Goal: Register for event/course

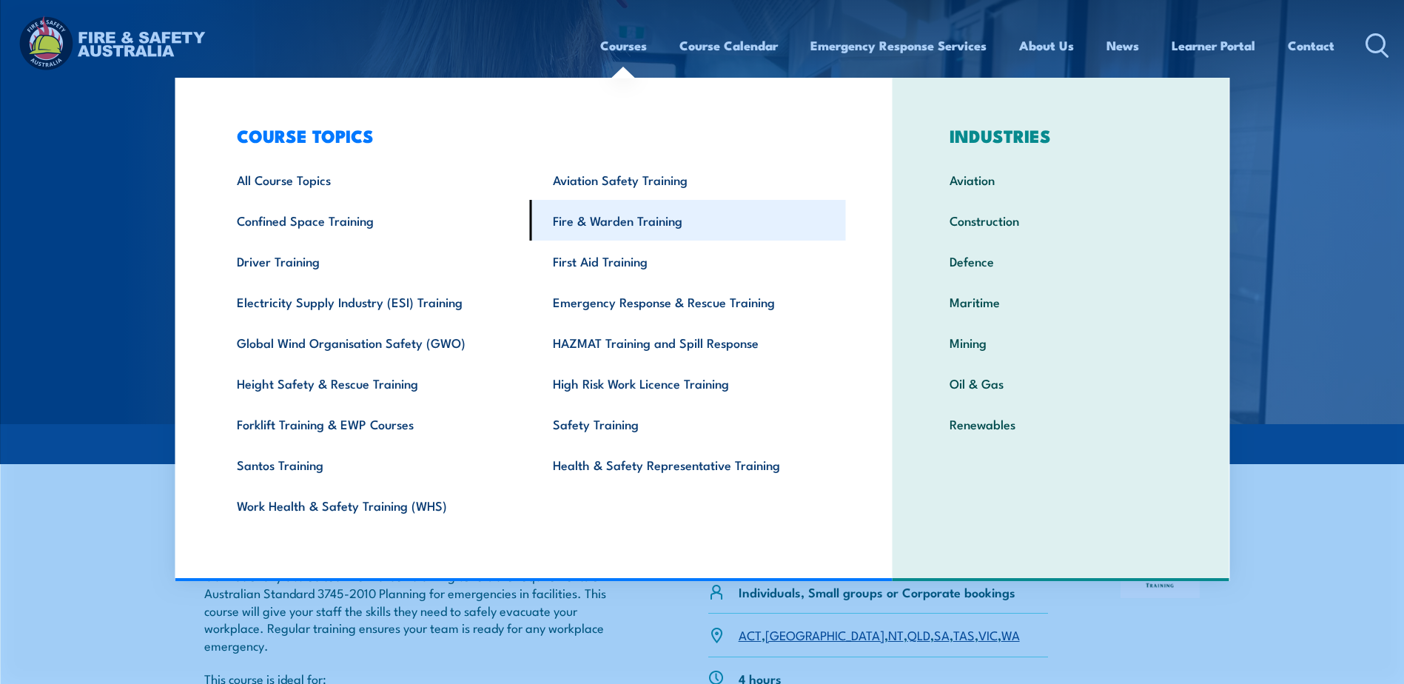
click at [617, 220] on link "Fire & Warden Training" at bounding box center [688, 220] width 316 height 41
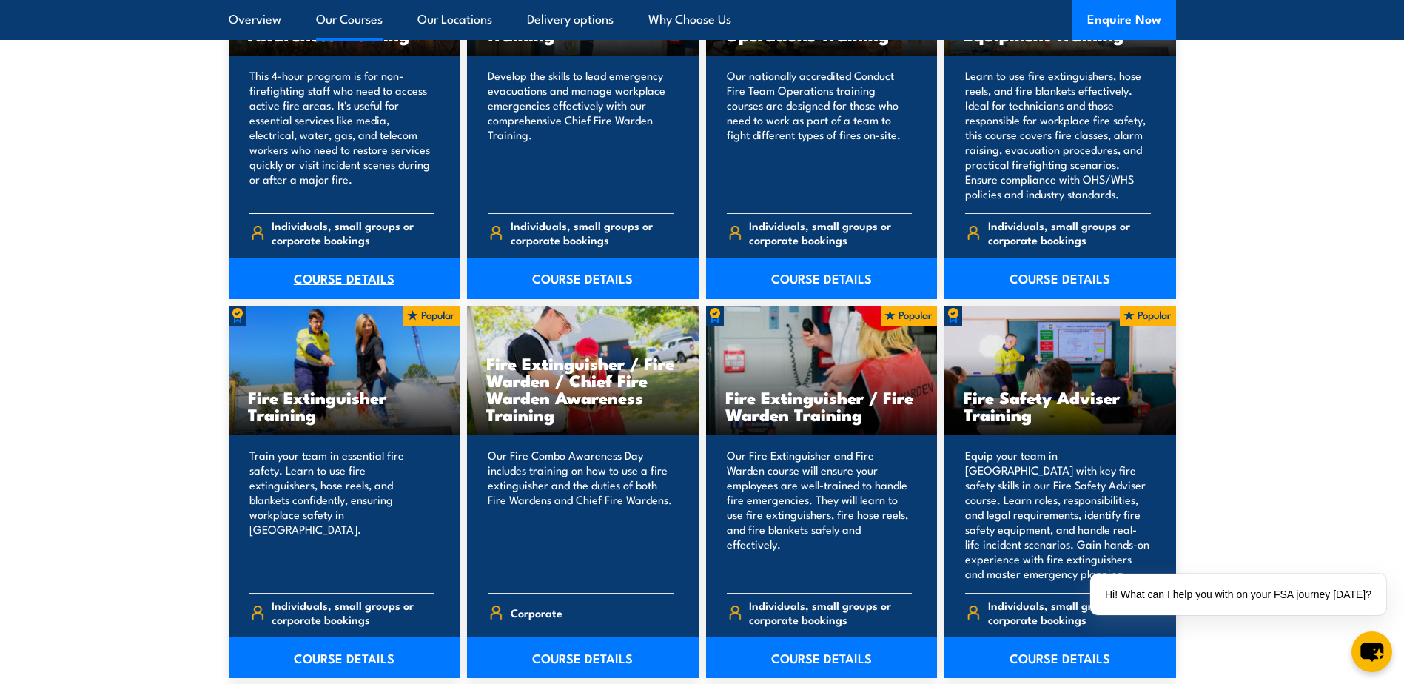
scroll to position [1406, 0]
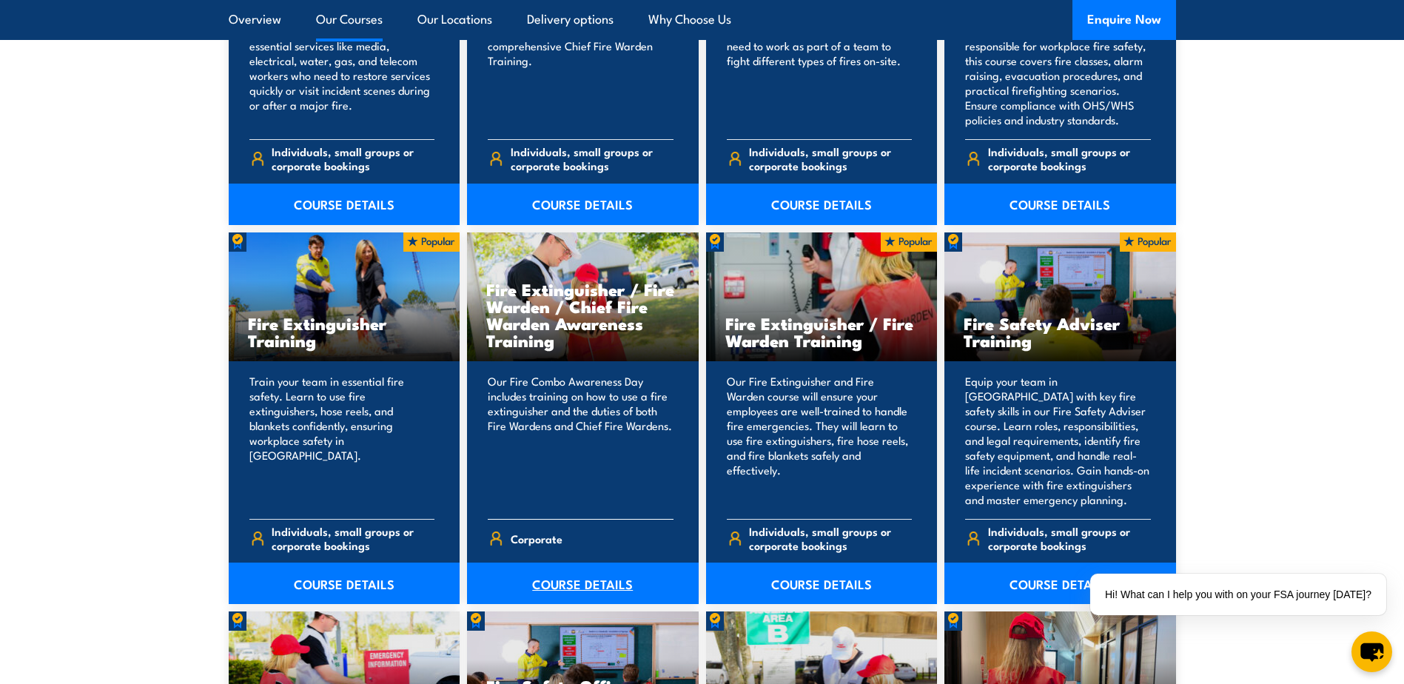
click at [605, 586] on link "COURSE DETAILS" at bounding box center [583, 582] width 232 height 41
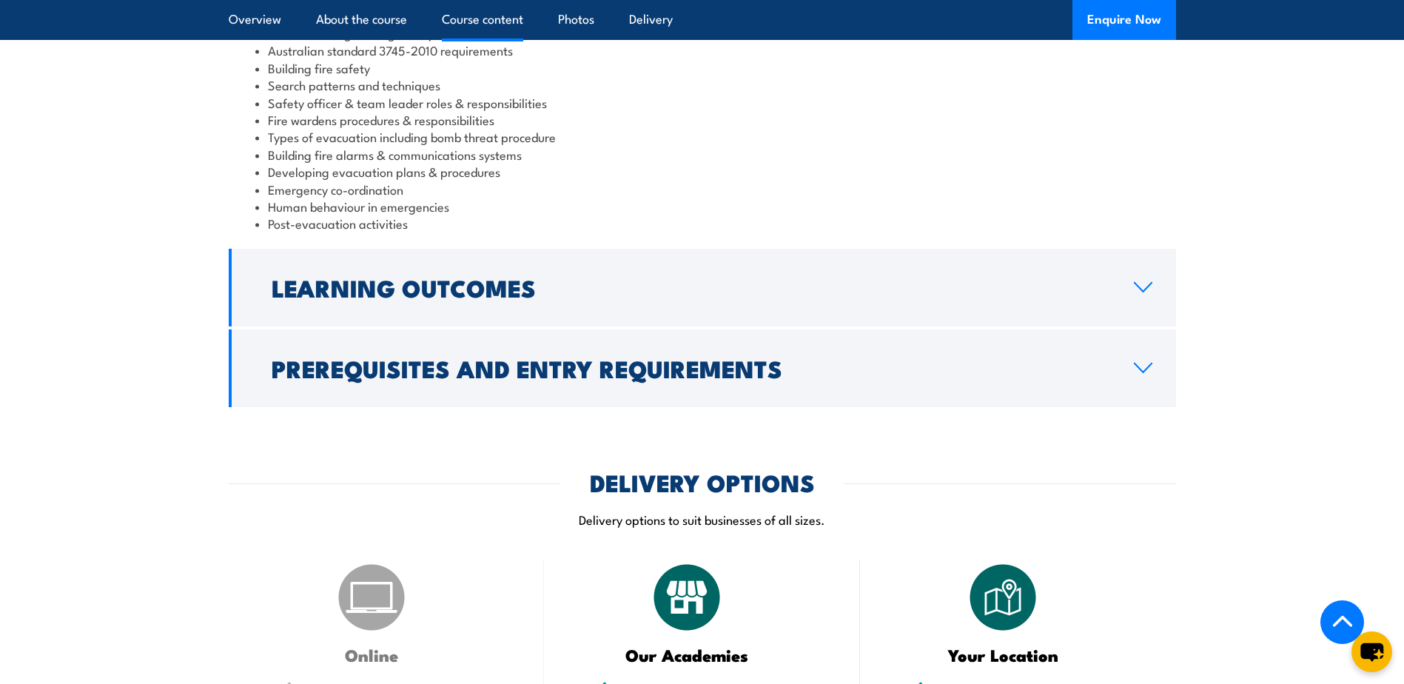
scroll to position [1776, 0]
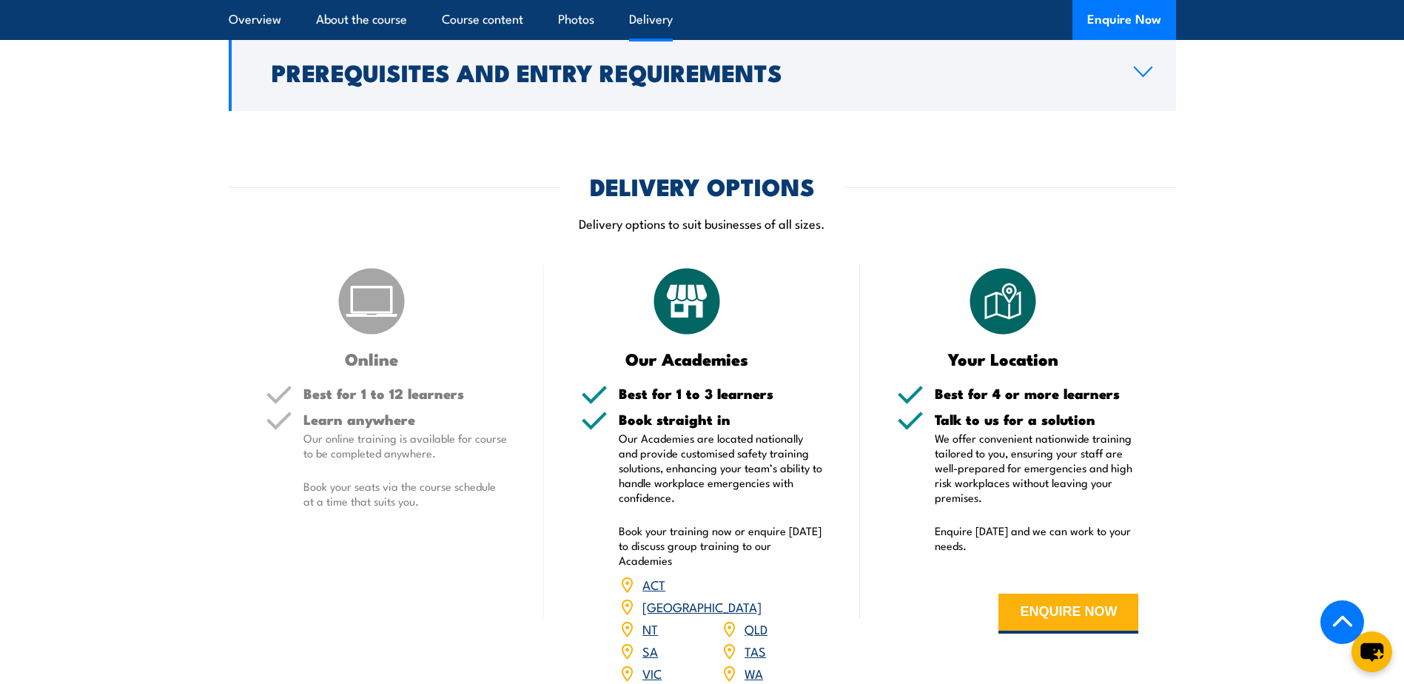
click at [651, 641] on link "SA" at bounding box center [650, 650] width 16 height 18
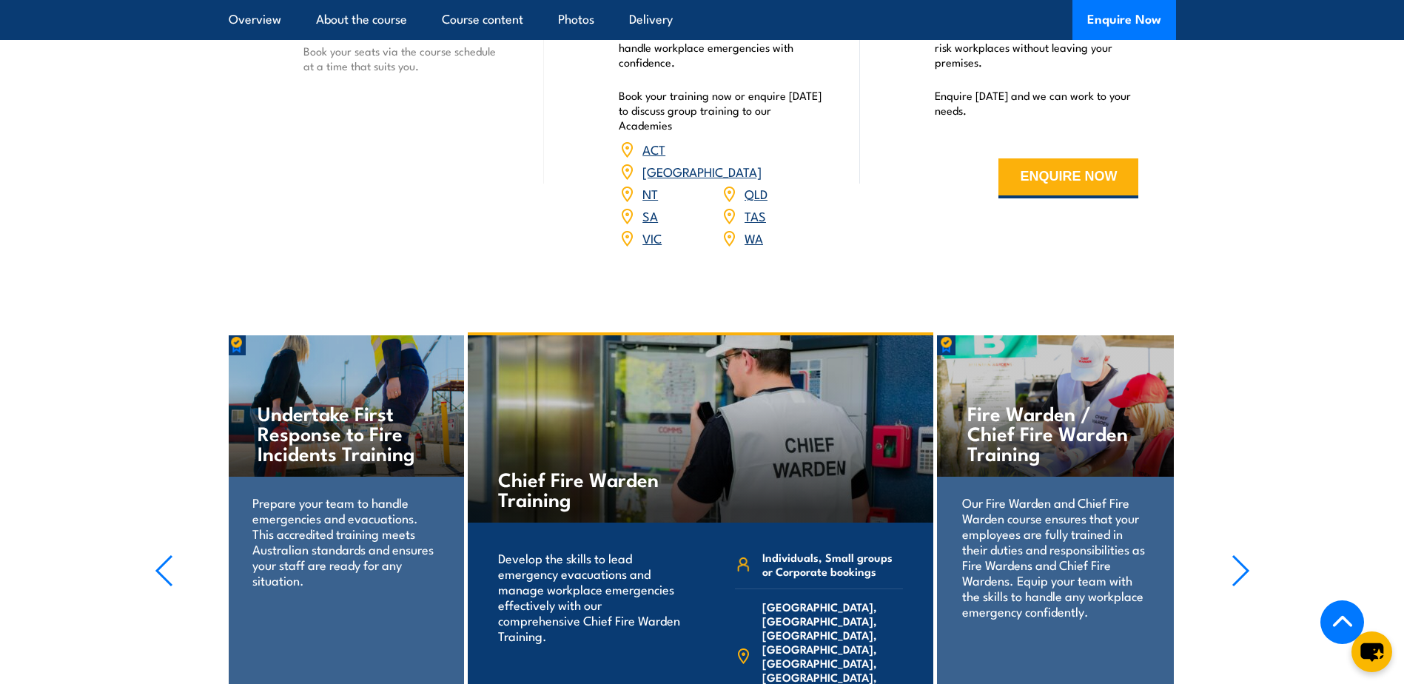
scroll to position [2210, 0]
